Goal: Information Seeking & Learning: Learn about a topic

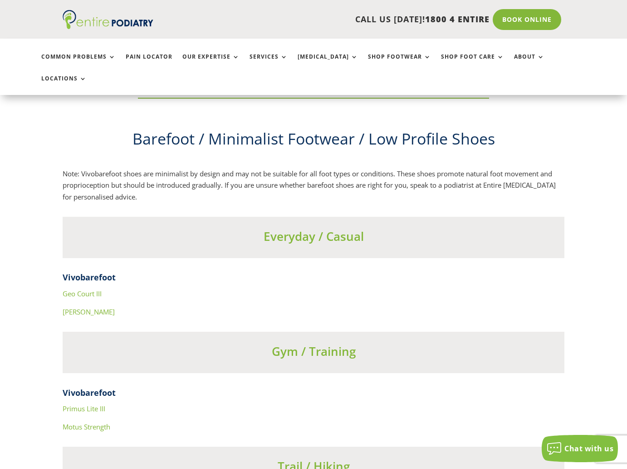
scroll to position [3156, 0]
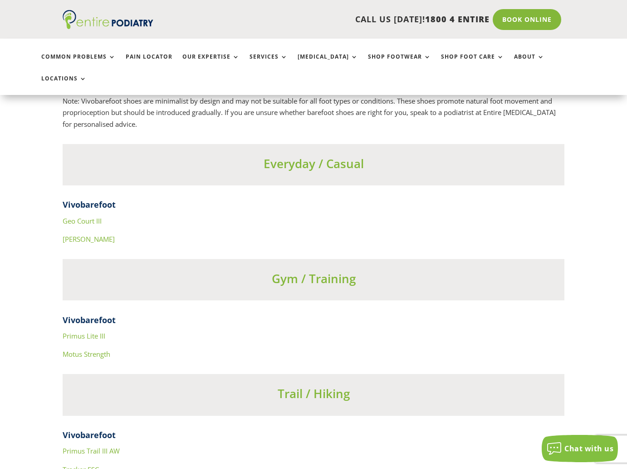
click at [81, 216] on link "Geo Court III" at bounding box center [82, 220] width 39 height 9
click at [75, 234] on link "[PERSON_NAME]" at bounding box center [89, 238] width 52 height 9
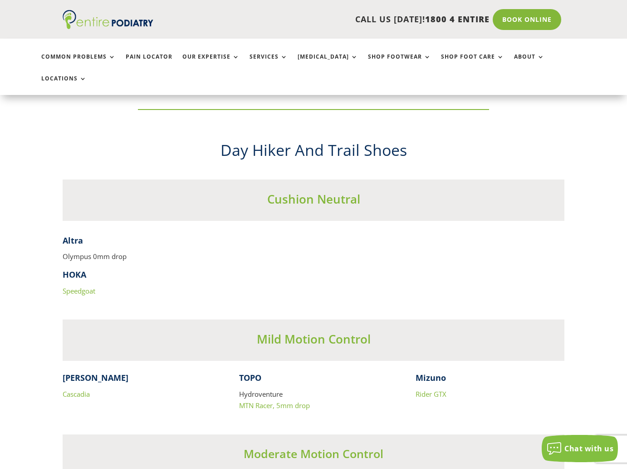
scroll to position [3933, 0]
click at [81, 286] on link "Speedgoat" at bounding box center [79, 290] width 33 height 9
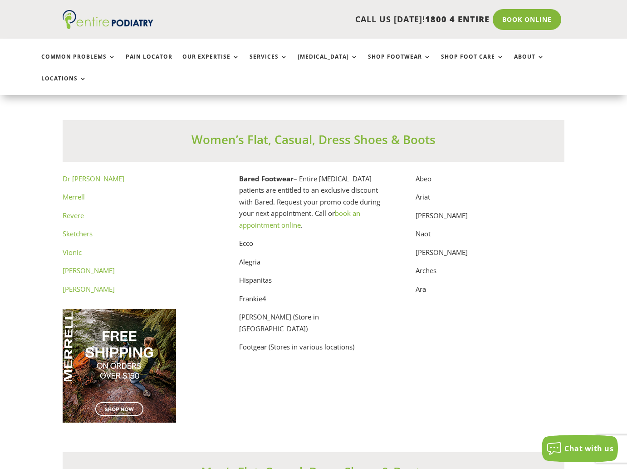
scroll to position [4587, 0]
